Goal: Transaction & Acquisition: Purchase product/service

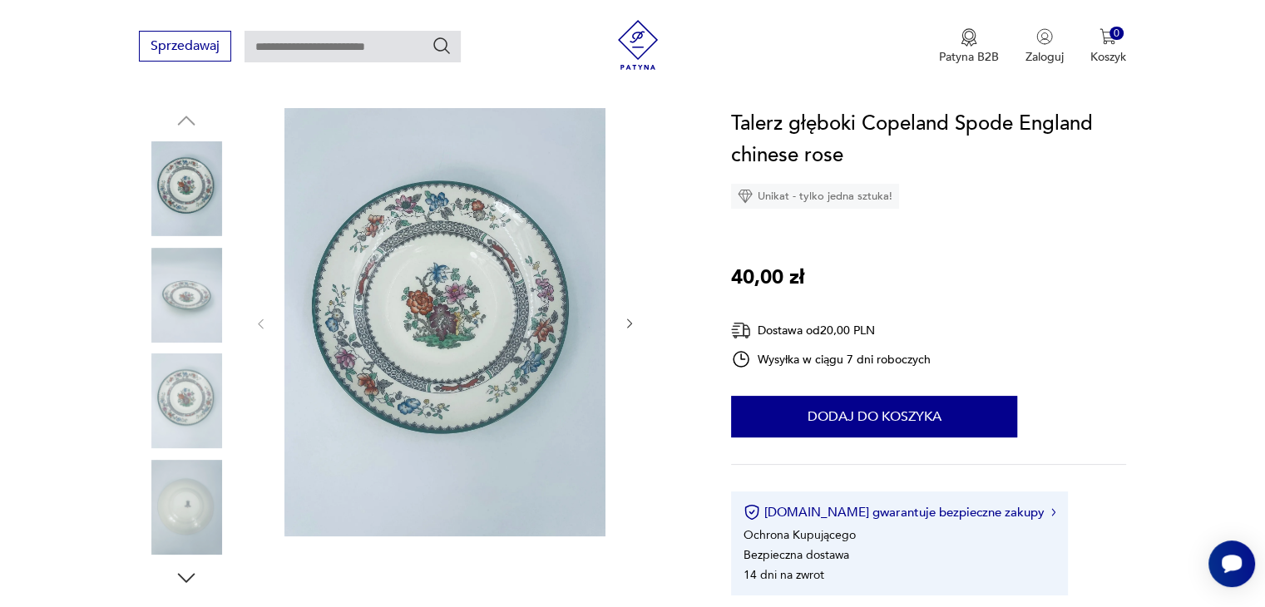
click at [185, 518] on img at bounding box center [186, 507] width 95 height 95
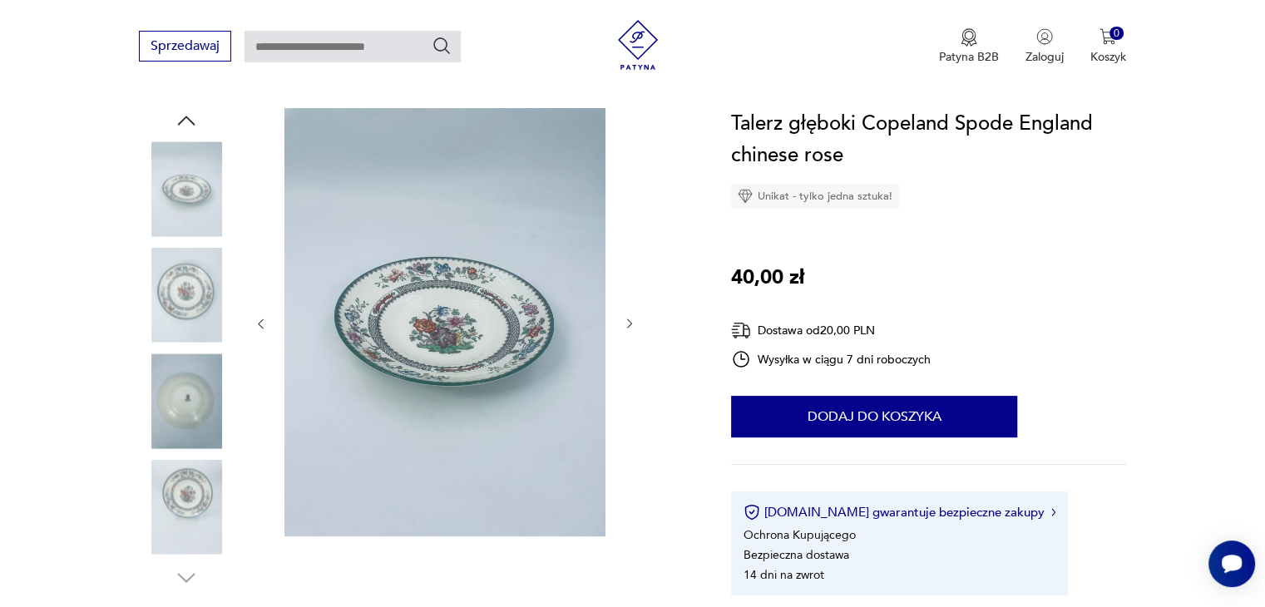
click at [162, 410] on img at bounding box center [186, 400] width 95 height 95
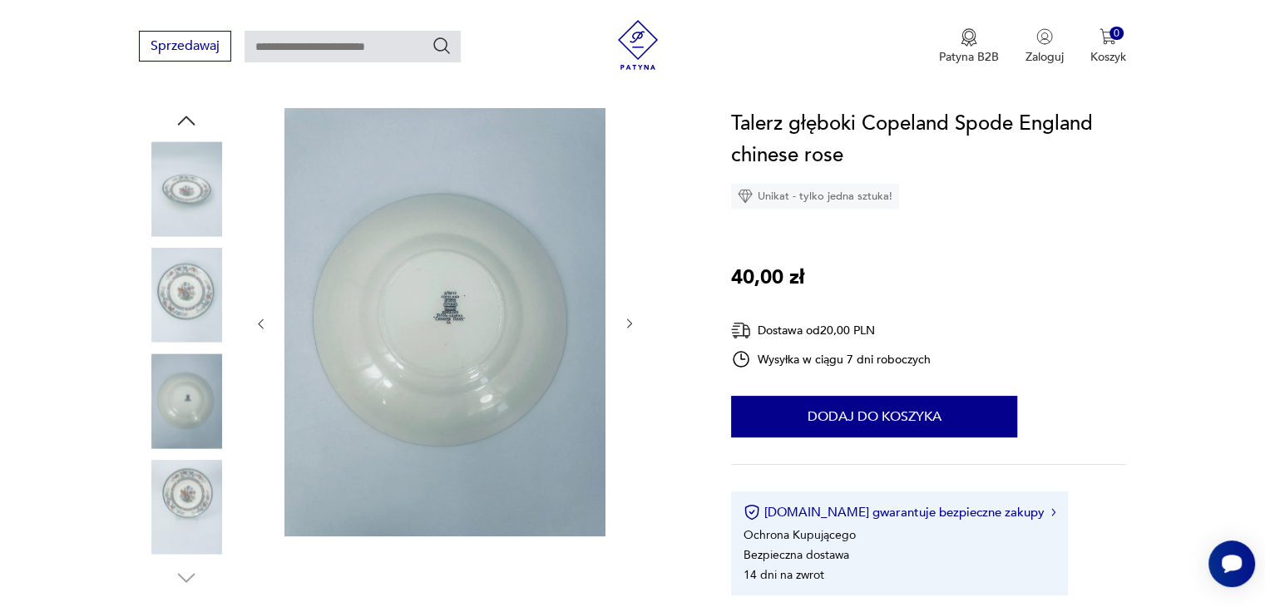
click at [446, 322] on img at bounding box center [444, 322] width 321 height 428
